Goal: Check status: Check status

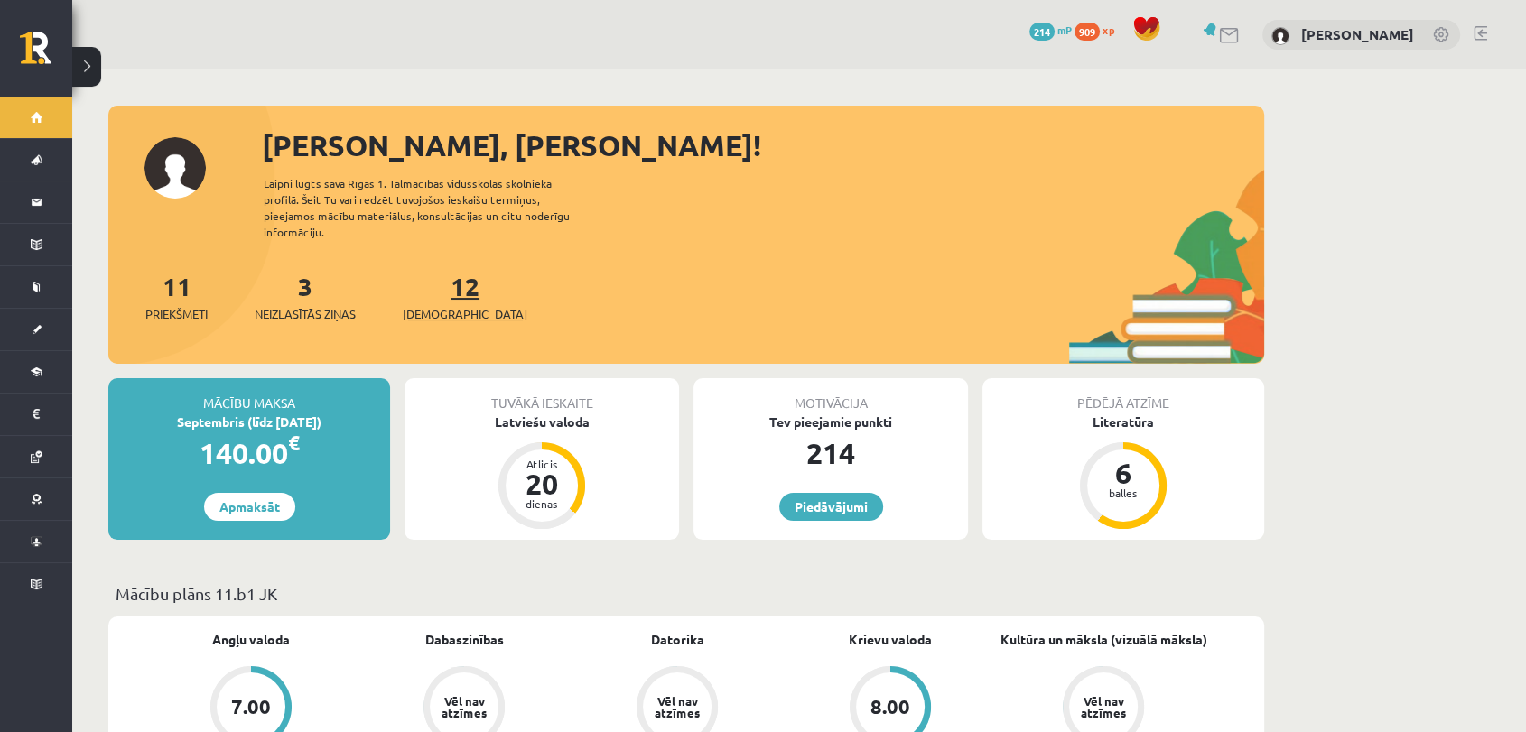
click at [442, 273] on link "12 Ieskaites" at bounding box center [465, 296] width 125 height 53
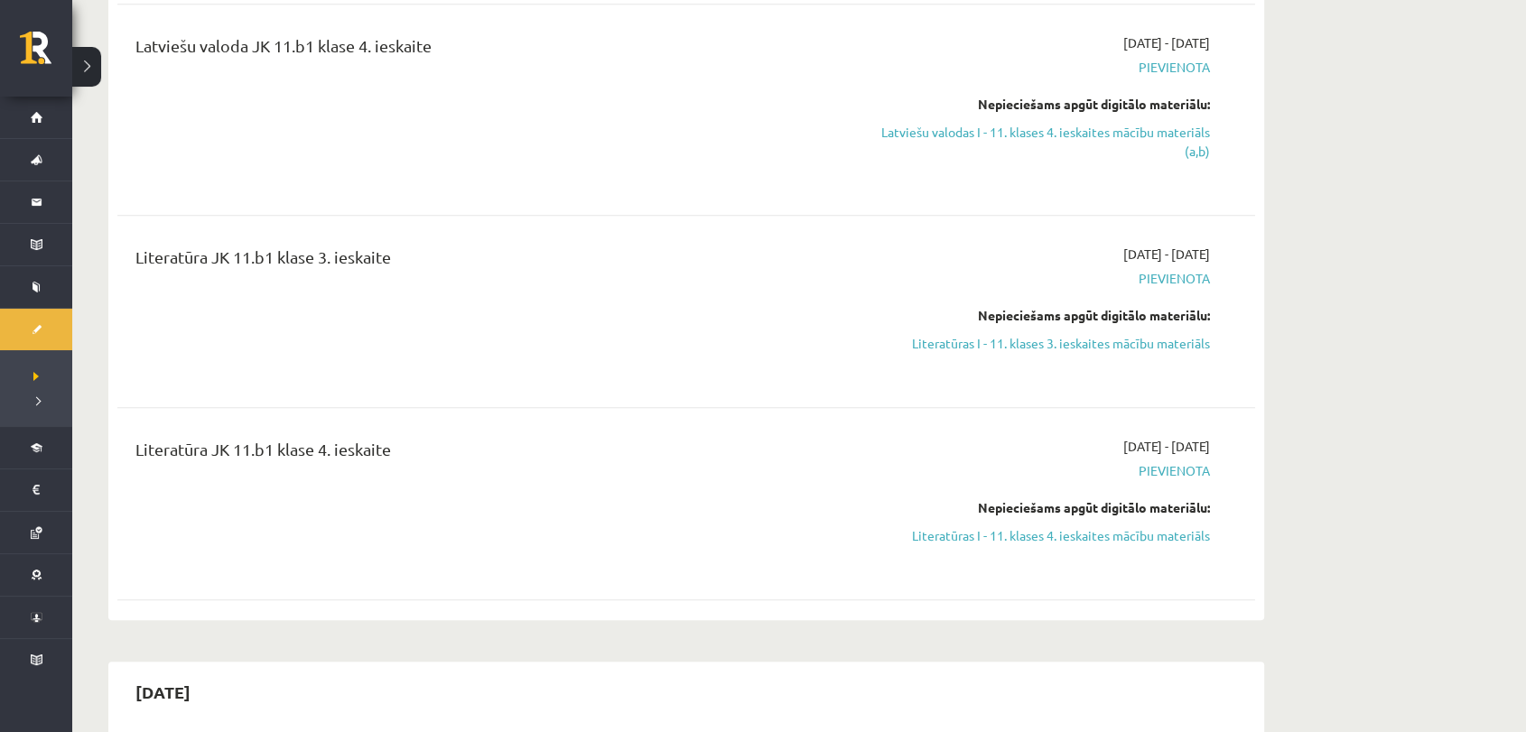
scroll to position [961, 0]
